Goal: Find specific fact: Find specific fact

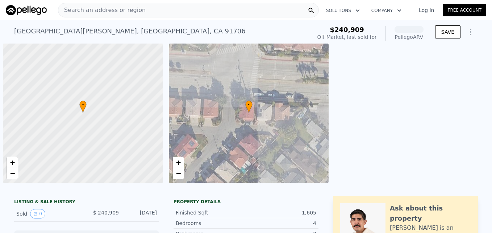
scroll to position [0, 3]
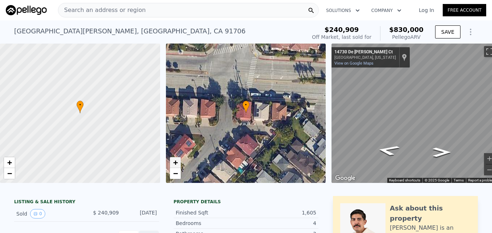
click at [172, 161] on link "+" at bounding box center [175, 162] width 11 height 11
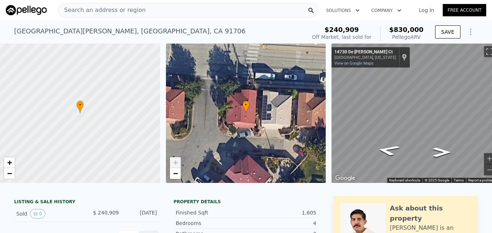
click at [172, 161] on link "+" at bounding box center [175, 162] width 11 height 11
click at [175, 175] on span "−" at bounding box center [175, 172] width 5 height 9
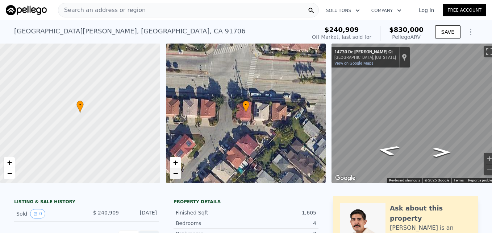
click at [176, 176] on span "−" at bounding box center [175, 172] width 5 height 9
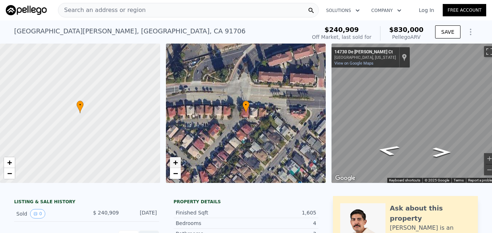
click at [176, 163] on span "+" at bounding box center [175, 162] width 5 height 9
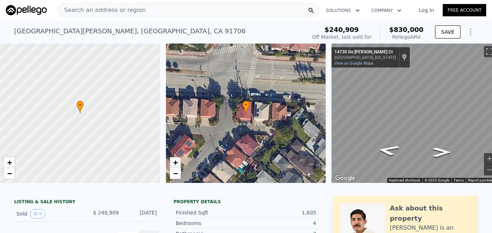
click at [176, 163] on span "+" at bounding box center [175, 162] width 5 height 9
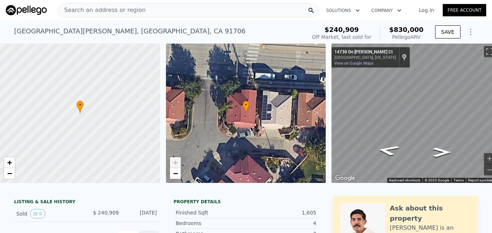
click at [176, 163] on span "+" at bounding box center [175, 162] width 5 height 9
click at [176, 173] on span "−" at bounding box center [175, 172] width 5 height 9
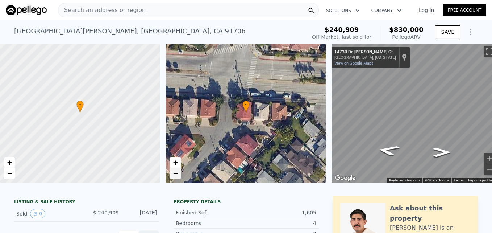
click at [176, 173] on span "−" at bounding box center [175, 172] width 5 height 9
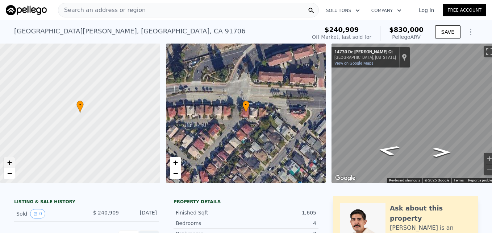
click at [10, 165] on span "+" at bounding box center [9, 162] width 5 height 9
click at [9, 177] on link "−" at bounding box center [9, 173] width 11 height 11
click at [174, 170] on span "−" at bounding box center [175, 172] width 5 height 9
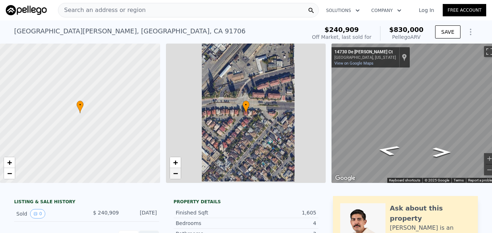
click at [174, 170] on span "−" at bounding box center [175, 172] width 5 height 9
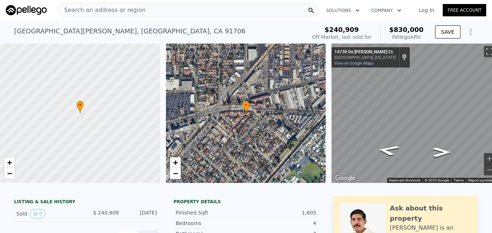
click at [174, 157] on link "+" at bounding box center [175, 162] width 11 height 11
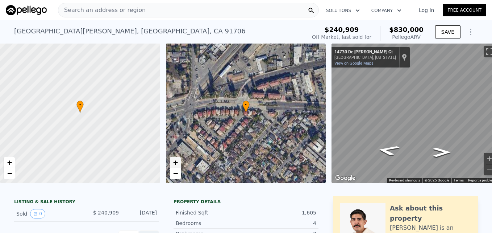
click at [174, 157] on link "+" at bounding box center [175, 162] width 11 height 11
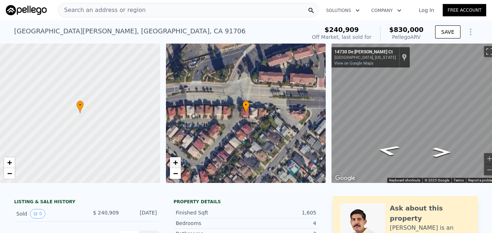
click at [174, 157] on link "+" at bounding box center [175, 162] width 11 height 11
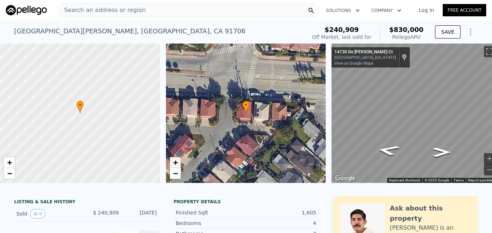
click at [174, 157] on link "+" at bounding box center [175, 162] width 11 height 11
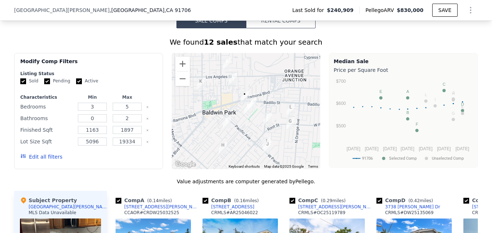
scroll to position [542, 0]
click at [176, 67] on button "Zoom in" at bounding box center [182, 63] width 14 height 14
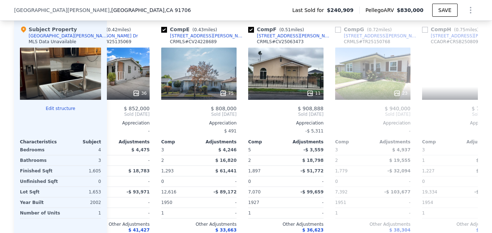
scroll to position [0, 303]
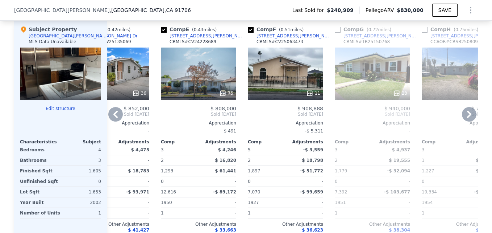
click at [248, 135] on div "-$ 5,311" at bounding box center [285, 131] width 75 height 10
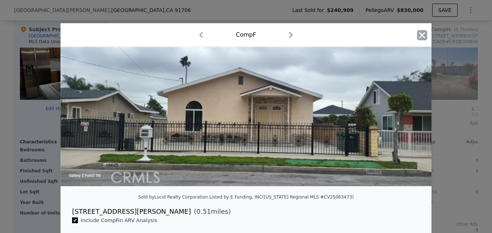
click at [423, 36] on icon "button" at bounding box center [422, 35] width 10 height 10
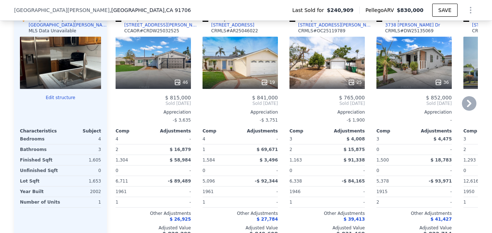
scroll to position [723, 0]
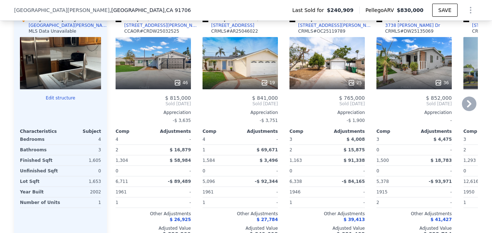
click at [227, 67] on div "19" at bounding box center [240, 63] width 75 height 52
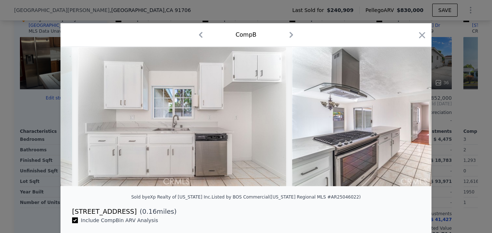
scroll to position [0, 1325]
click at [419, 37] on icon "button" at bounding box center [422, 35] width 10 height 10
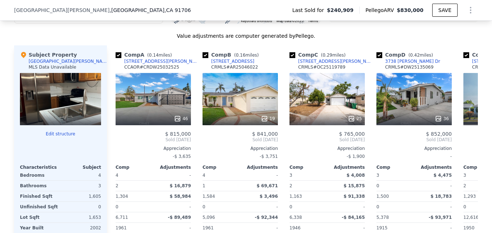
scroll to position [687, 0]
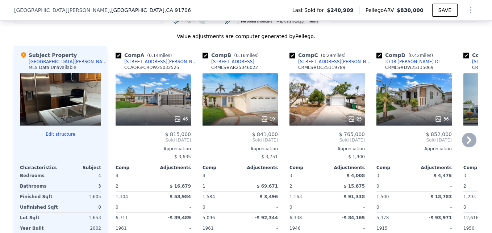
click at [136, 115] on div "46" at bounding box center [153, 99] width 75 height 52
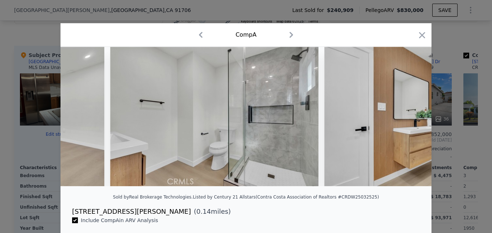
scroll to position [0, 4917]
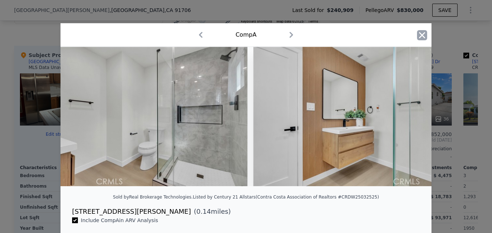
click at [419, 34] on icon "button" at bounding box center [422, 35] width 10 height 10
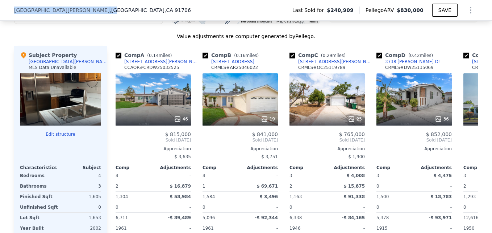
scroll to position [684, 0]
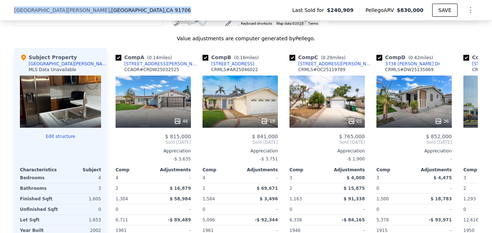
drag, startPoint x: 9, startPoint y: 7, endPoint x: 122, endPoint y: 8, distance: 113.8
click at [122, 8] on div "[STREET_ADDRESS][PERSON_NAME] Last Sold for $240,909 Pellego ARV $830,000 SAVE" at bounding box center [246, 10] width 492 height 21
copy div "[STREET_ADDRESS][PERSON_NAME]"
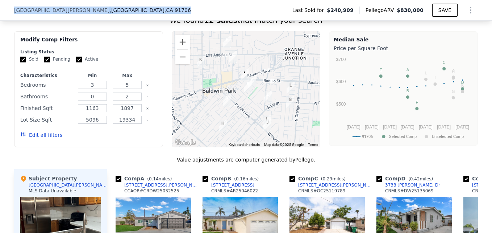
scroll to position [560, 0]
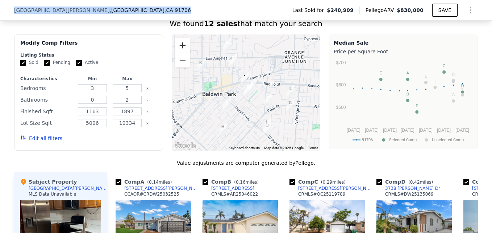
click at [184, 52] on button "Zoom in" at bounding box center [182, 45] width 14 height 14
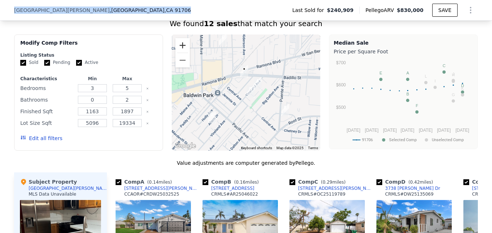
click at [184, 52] on button "Zoom in" at bounding box center [182, 45] width 14 height 14
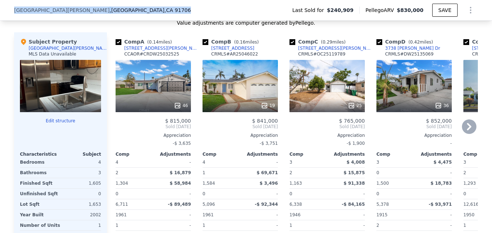
scroll to position [701, 0]
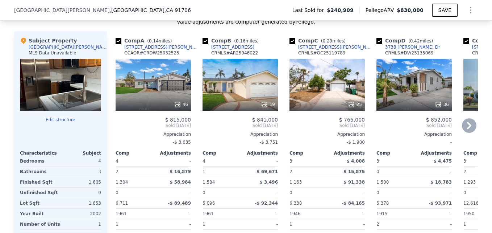
click at [231, 94] on div "19" at bounding box center [240, 85] width 75 height 52
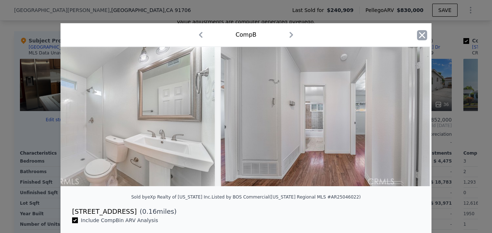
click at [424, 37] on icon "button" at bounding box center [422, 35] width 10 height 10
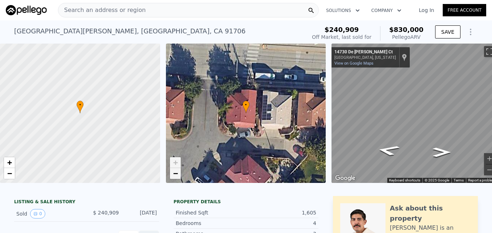
click at [175, 170] on span "−" at bounding box center [175, 172] width 5 height 9
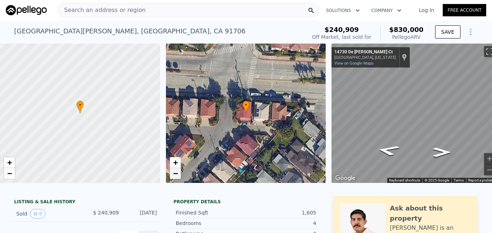
click at [175, 169] on link "−" at bounding box center [175, 173] width 11 height 11
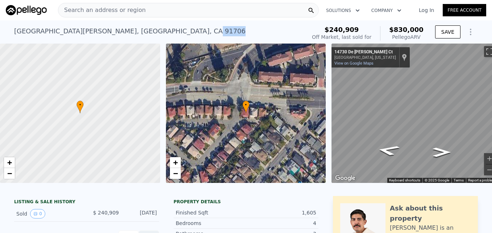
drag, startPoint x: 132, startPoint y: 29, endPoint x: 153, endPoint y: 30, distance: 21.4
click at [153, 30] on div "[STREET_ADDRESS][PERSON_NAME] Sold [DATE] for $240,909 (~ARV $830k )" at bounding box center [158, 33] width 289 height 20
drag, startPoint x: 153, startPoint y: 30, endPoint x: 141, endPoint y: 30, distance: 12.0
copy div "91706"
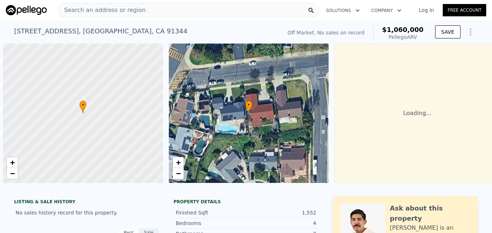
scroll to position [0, 3]
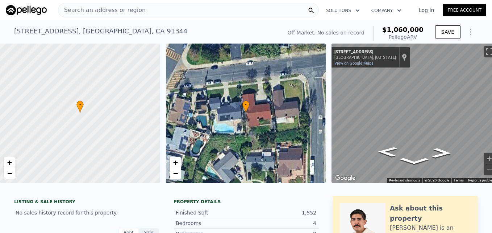
type input "$ 30,001"
